Goal: Check status

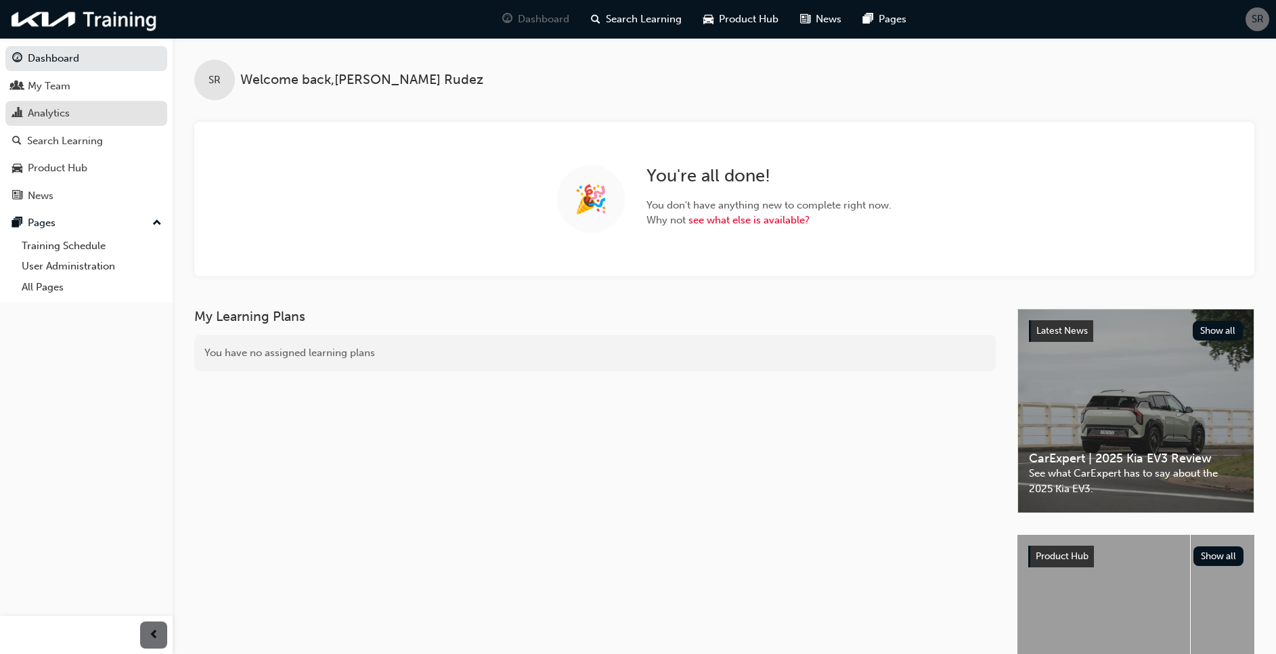
click at [66, 102] on link "Analytics" at bounding box center [86, 113] width 162 height 25
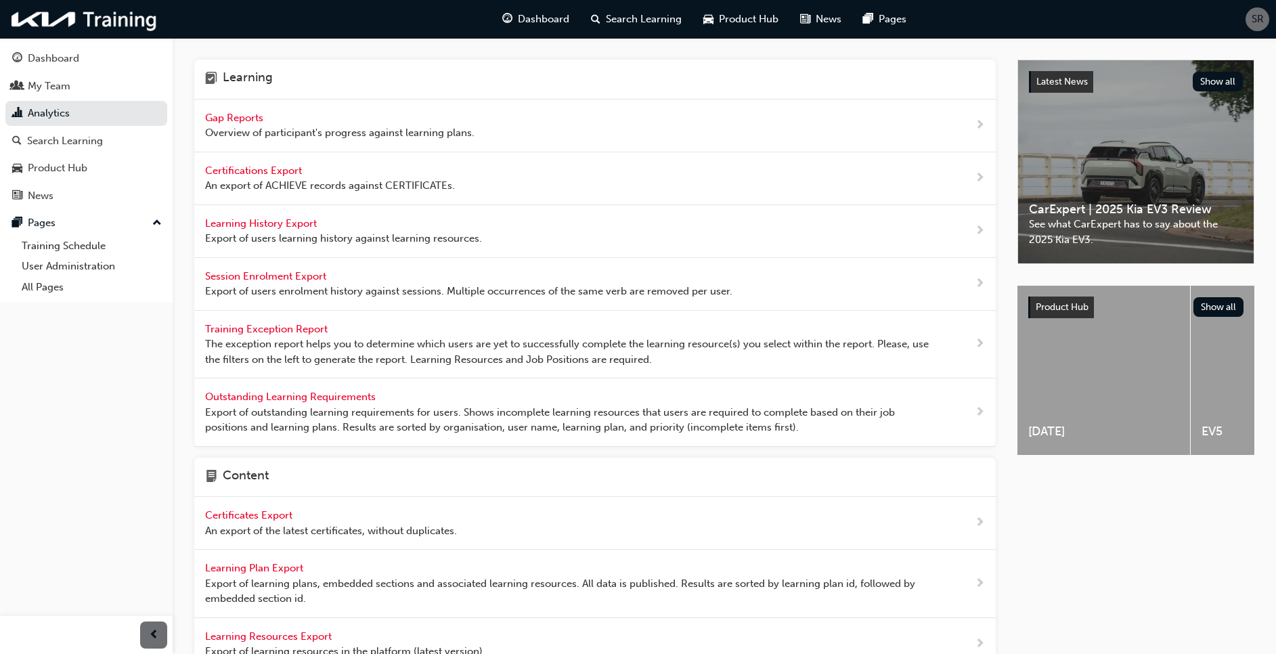
click at [246, 118] on span "Gap Reports" at bounding box center [235, 118] width 61 height 12
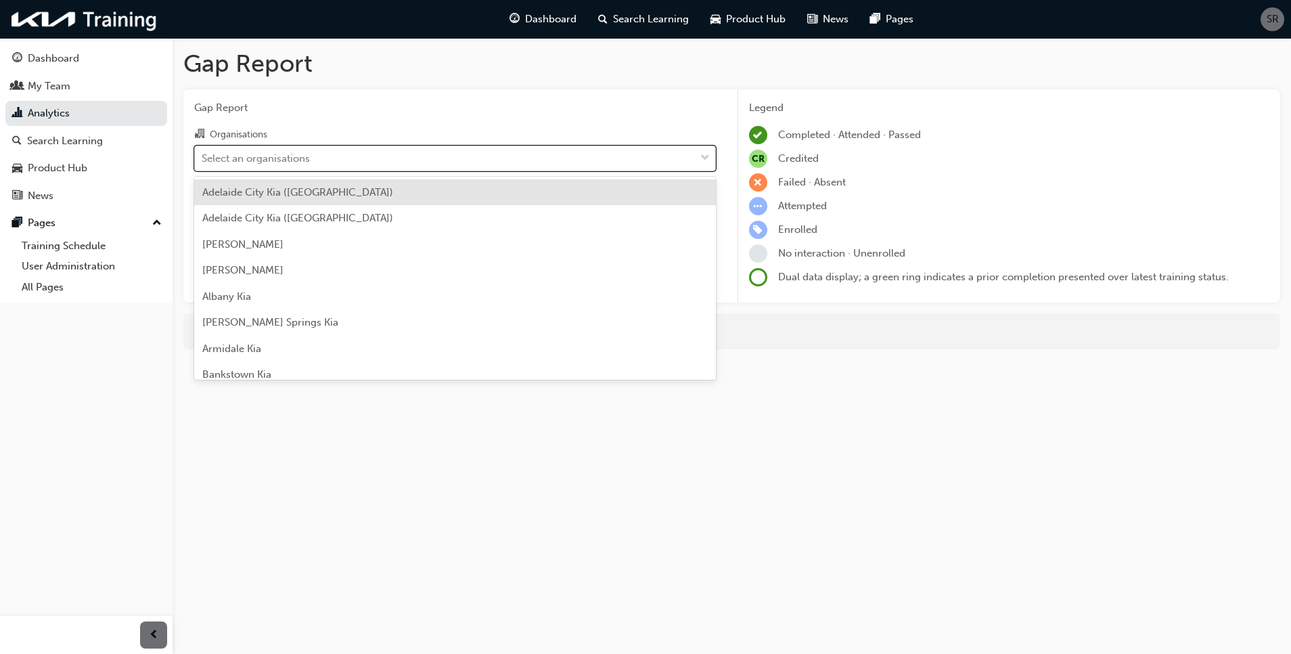
click at [252, 161] on div "Select an organisations" at bounding box center [256, 158] width 108 height 16
click at [203, 161] on input "Organisations option [GEOGRAPHIC_DATA] ([GEOGRAPHIC_DATA]) focused, 1 of 159. 1…" at bounding box center [202, 158] width 1 height 12
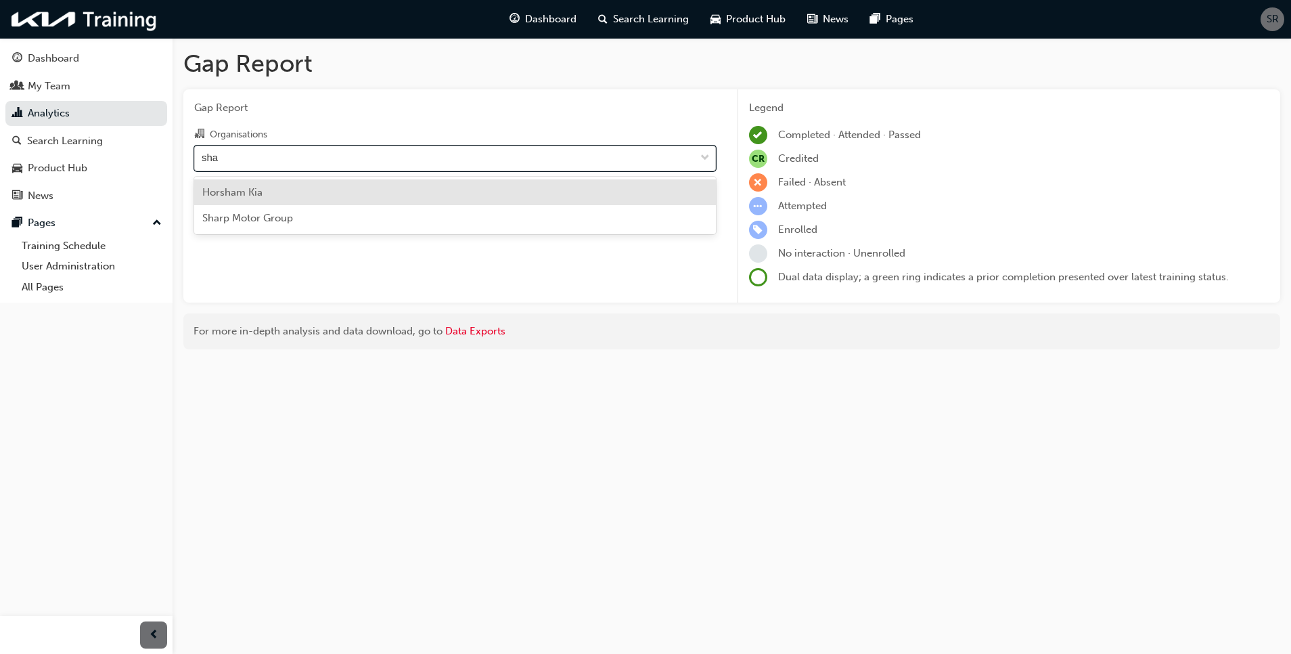
type input "shar"
click at [266, 189] on span "Sharp Motor Group" at bounding box center [247, 192] width 91 height 12
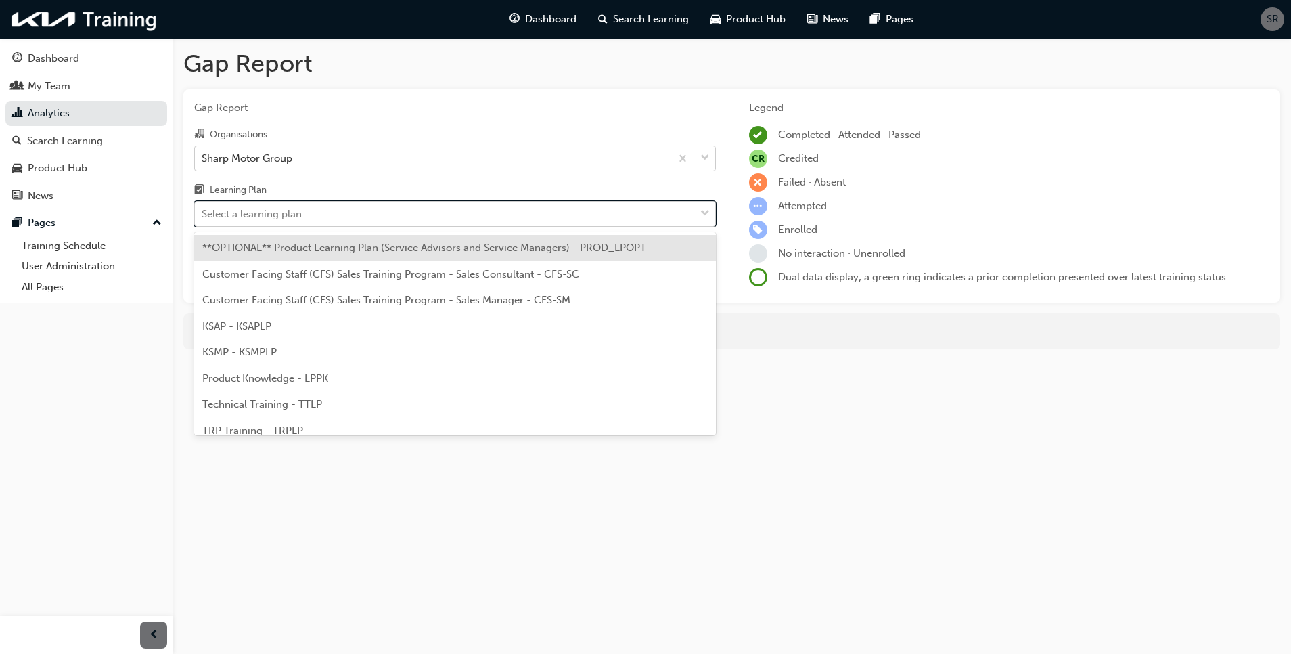
click at [270, 210] on div "Select a learning plan" at bounding box center [252, 214] width 100 height 16
click at [203, 210] on input "Learning Plan option **OPTIONAL** Product Learning Plan (Service Advisors and S…" at bounding box center [202, 214] width 1 height 12
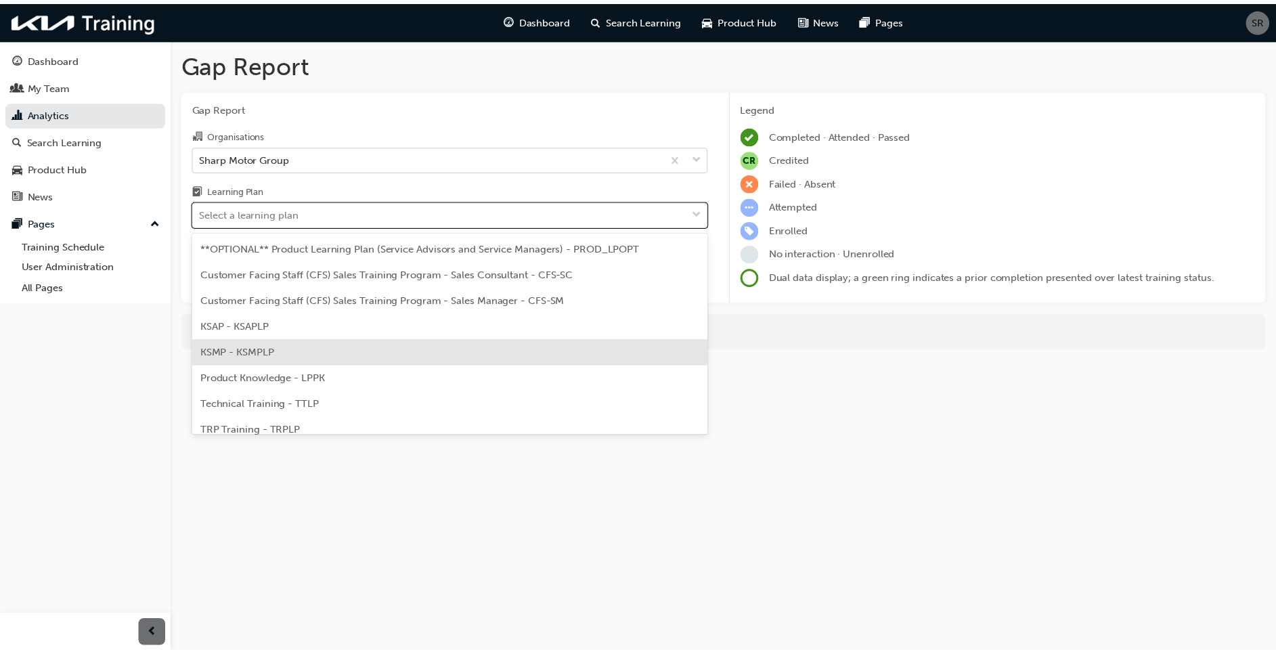
scroll to position [37, 0]
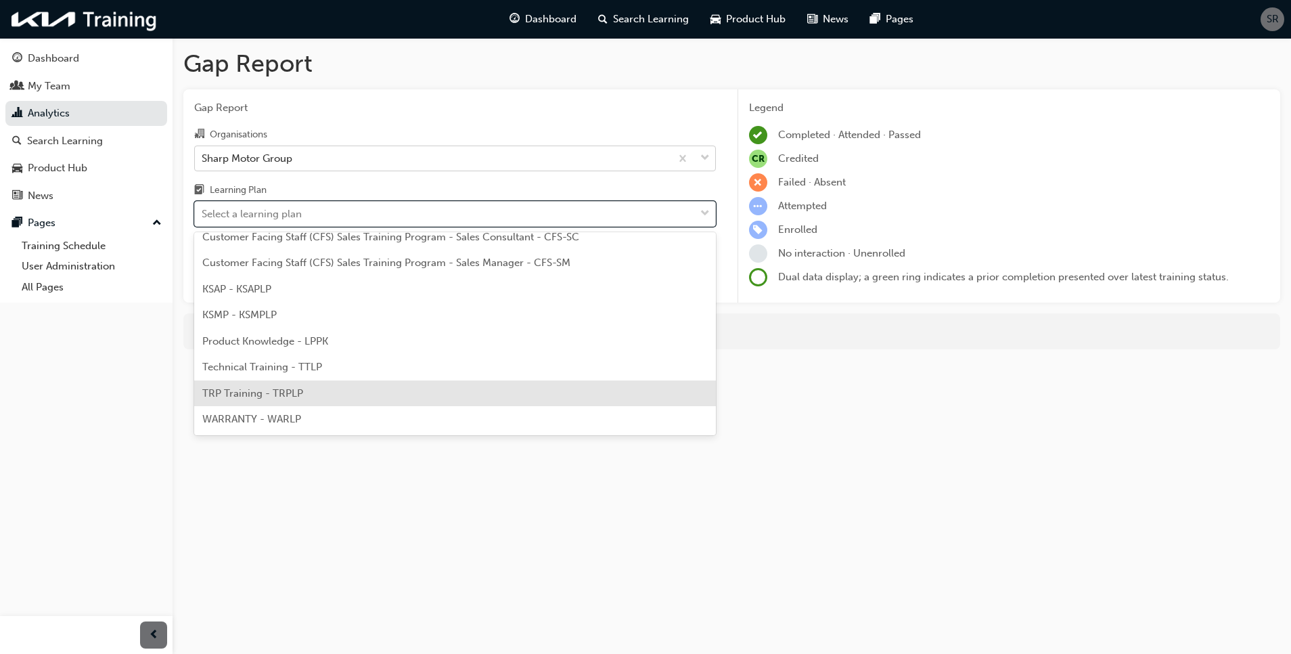
click at [308, 401] on div "TRP Training - TRPLP" at bounding box center [455, 393] width 522 height 26
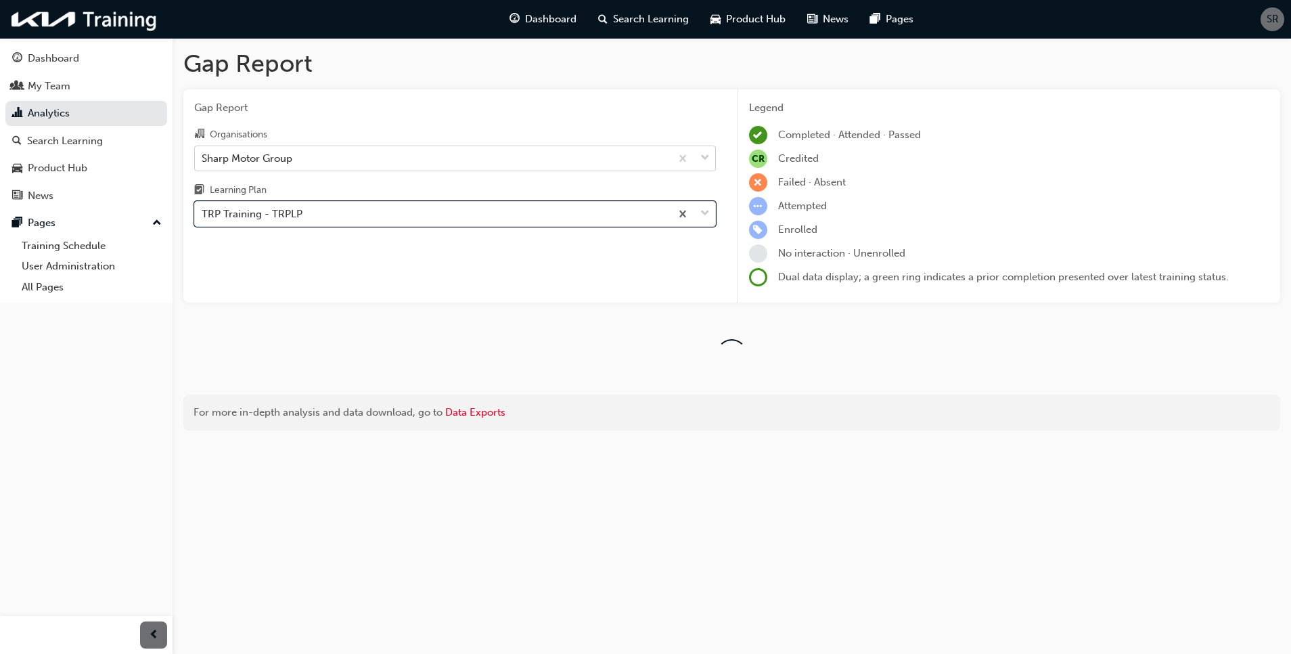
click at [178, 254] on div "Gap Report Gap Report Organisations Sharp Motor Group Learning Plan option TRP …" at bounding box center [732, 245] width 1119 height 414
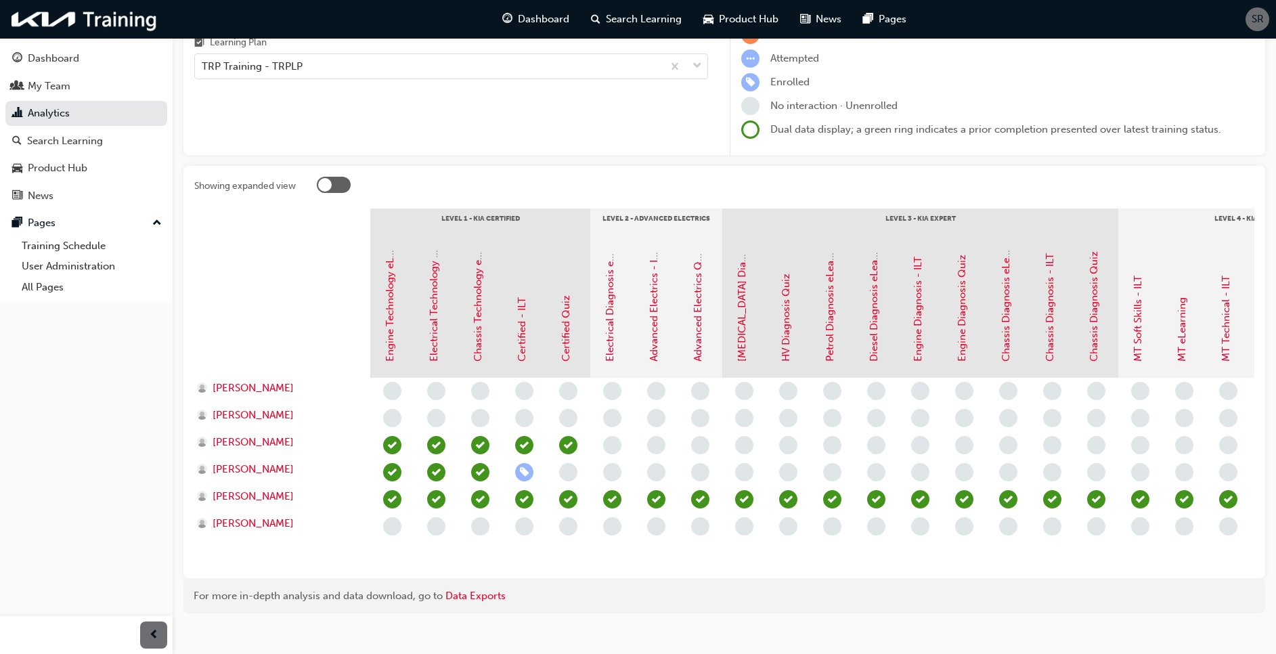
scroll to position [150, 0]
